Goal: Complete application form

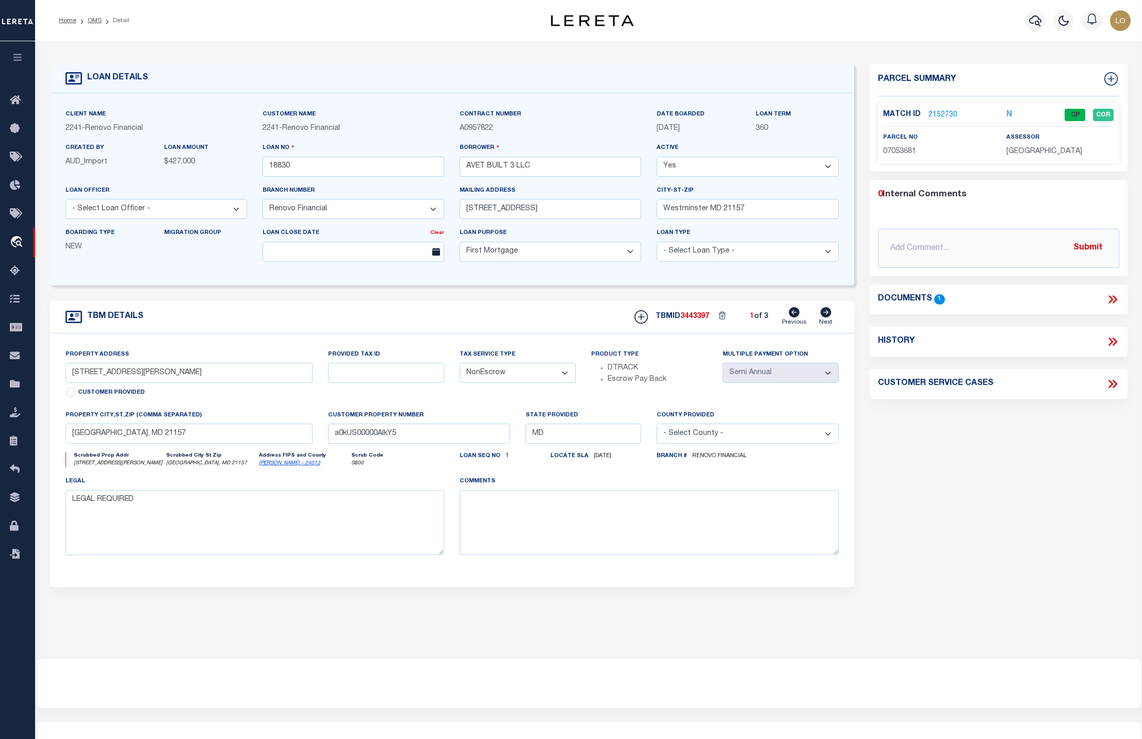
select select "25066"
select select "10"
select select "NonEscrow"
select select "2"
click at [576, 297] on form "LOAN DETAILS Client Name 2241 - Renovo Financial" at bounding box center [452, 346] width 804 height 564
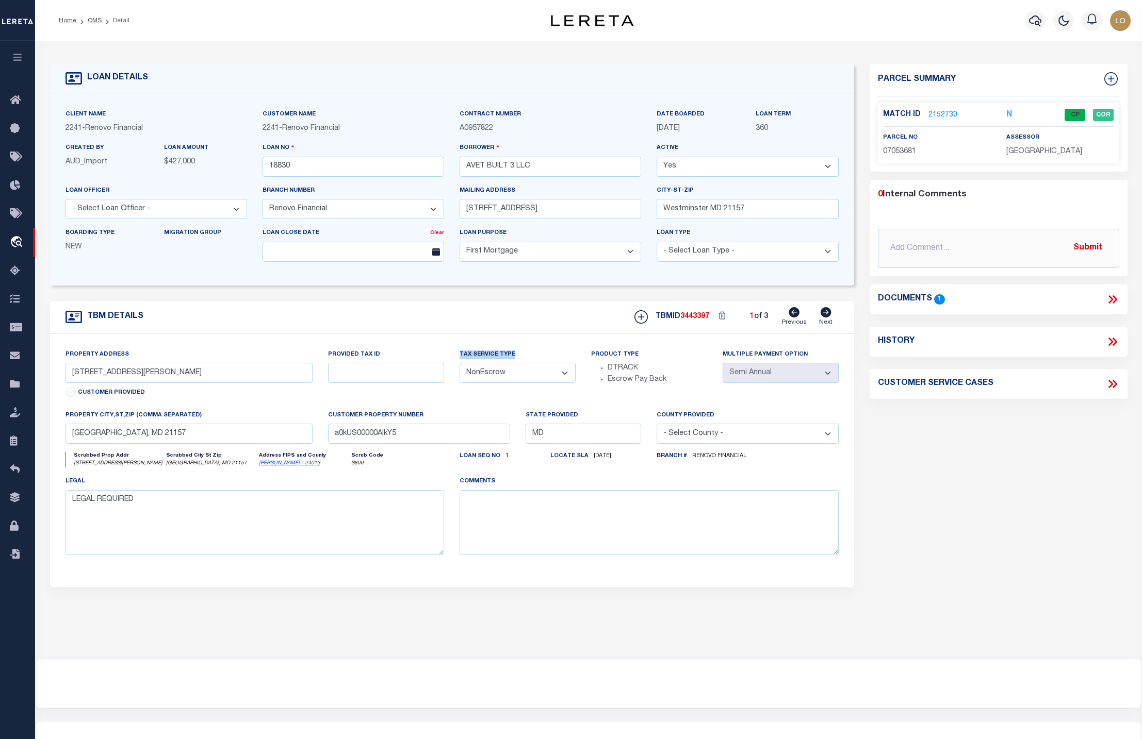
drag, startPoint x: 460, startPoint y: 362, endPoint x: 520, endPoint y: 362, distance: 59.8
click at [516, 360] on div "Tax Service Type - Select Tax Service Type - Escrow NonEscrow" at bounding box center [517, 366] width 116 height 34
copy label "Tax Service Type"
